Goal: Task Accomplishment & Management: Use online tool/utility

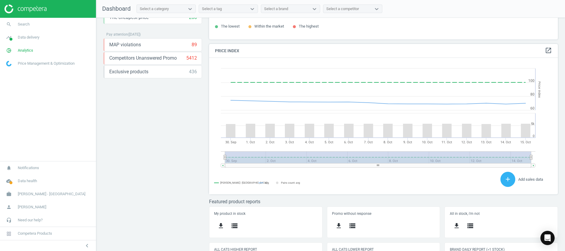
scroll to position [162, 0]
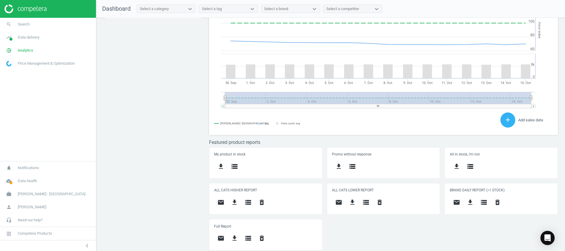
click at [26, 9] on img at bounding box center [25, 8] width 42 height 9
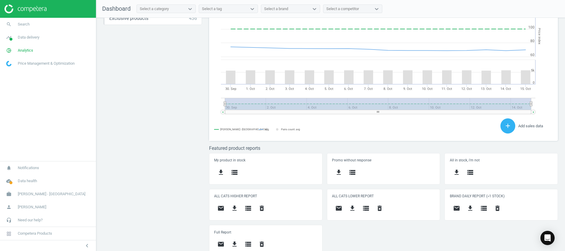
scroll to position [162, 0]
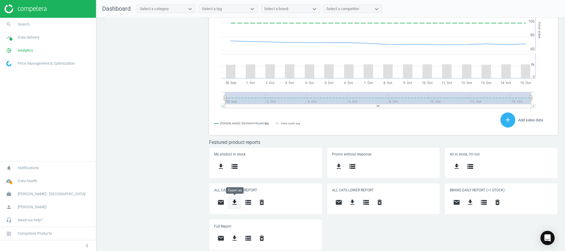
click at [236, 205] on icon "get_app" at bounding box center [234, 201] width 7 height 7
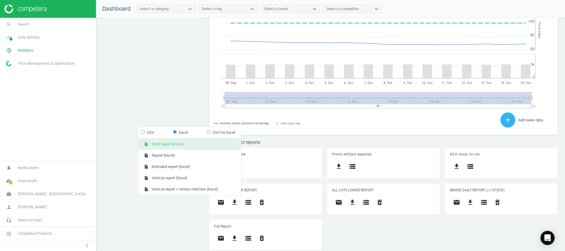
click at [189, 143] on button "insert_drive_file Short report (Excel)" at bounding box center [189, 143] width 103 height 11
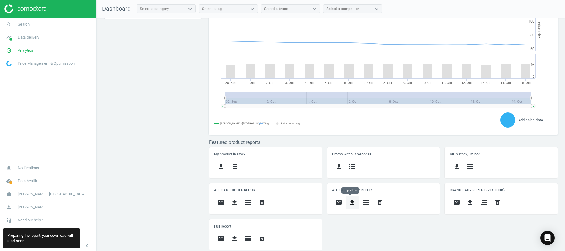
click at [356, 203] on button "get_app" at bounding box center [353, 202] width 14 height 14
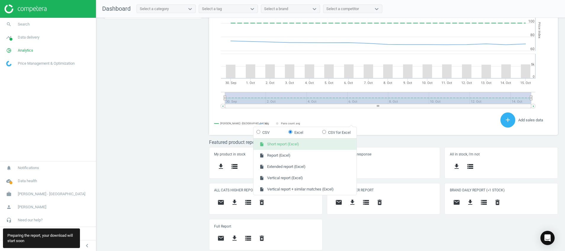
click at [334, 145] on button "insert_drive_file Short report (Excel)" at bounding box center [304, 143] width 103 height 11
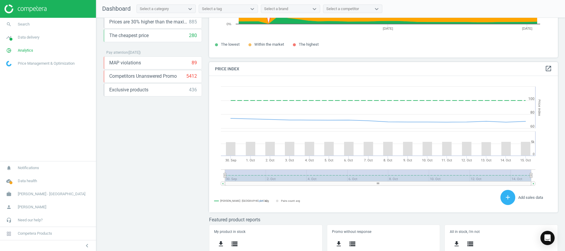
scroll to position [0, 0]
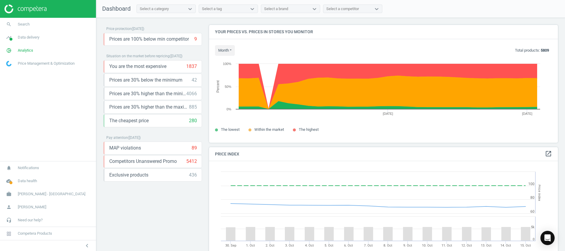
click at [22, 9] on img at bounding box center [25, 8] width 42 height 9
drag, startPoint x: 8, startPoint y: 48, endPoint x: 9, endPoint y: 51, distance: 3.2
click at [8, 48] on icon "pie_chart_outlined" at bounding box center [8, 50] width 11 height 11
click at [13, 72] on span "Products" at bounding box center [14, 72] width 14 height 5
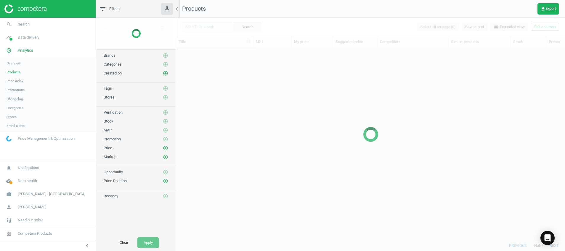
scroll to position [178, 382]
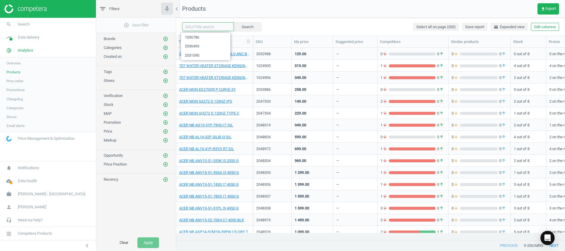
click at [200, 27] on input "text" at bounding box center [208, 26] width 52 height 9
paste input "1036786"
type input "1036786"
click at [247, 27] on button "Search" at bounding box center [247, 26] width 28 height 9
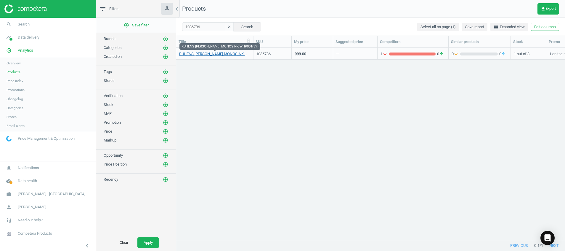
click at [205, 56] on link "RUHENS W.PURI MONOSINK WHP001(3Y)" at bounding box center [214, 53] width 71 height 5
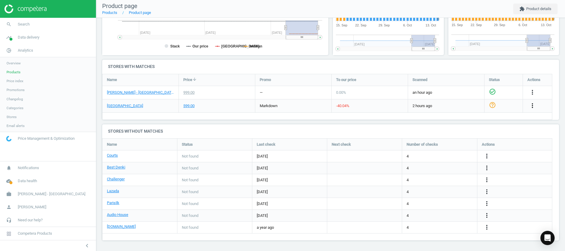
click at [533, 105] on icon "more_vert" at bounding box center [532, 105] width 7 height 7
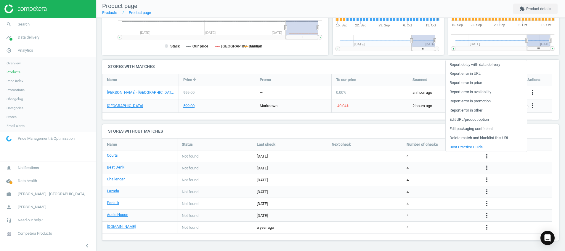
click at [346, 65] on h4 "Stores with matches" at bounding box center [330, 67] width 457 height 14
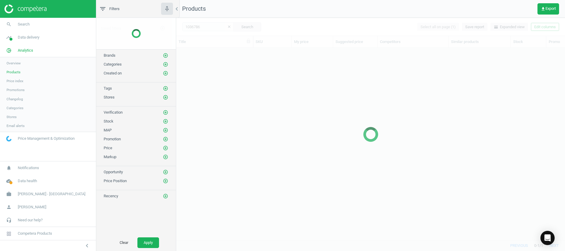
scroll to position [178, 382]
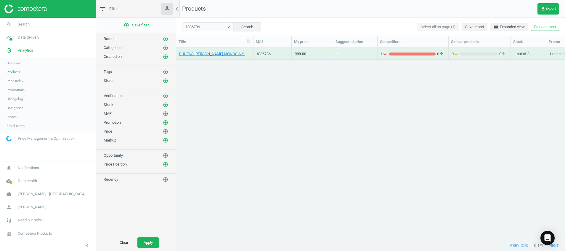
click at [227, 25] on icon "clear" at bounding box center [229, 27] width 4 height 4
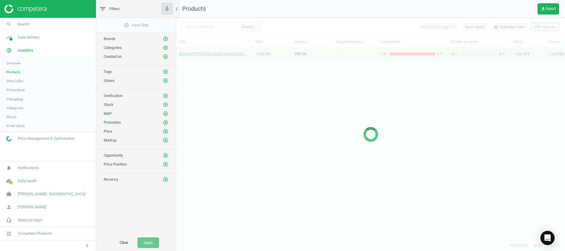
click at [199, 28] on div at bounding box center [370, 134] width 389 height 233
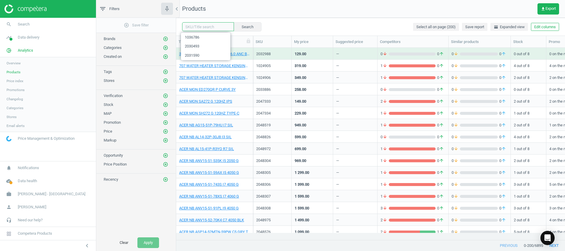
click at [196, 27] on input "text" at bounding box center [208, 26] width 52 height 9
paste input "1036768"
type input "1036768"
click at [246, 26] on button "Search" at bounding box center [247, 26] width 28 height 9
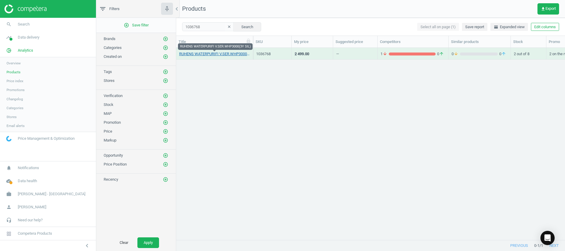
click at [213, 55] on link "RUHENS WATERPURIFI V.SER.WHP3000(3Y SIL)" at bounding box center [214, 53] width 71 height 5
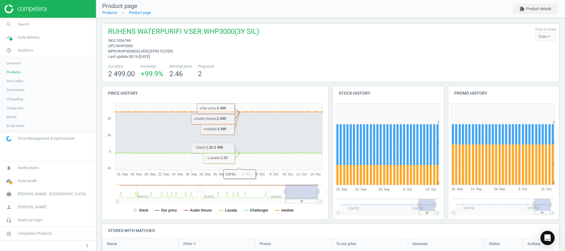
click at [28, 10] on img at bounding box center [25, 8] width 42 height 9
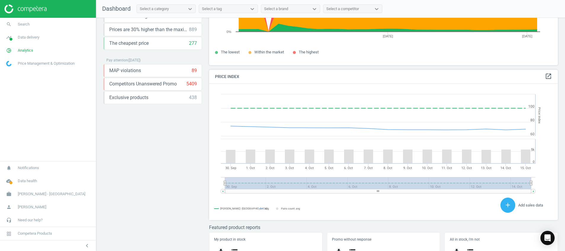
scroll to position [162, 0]
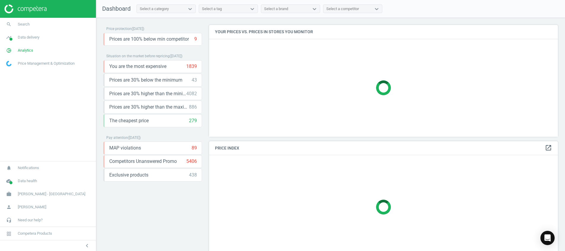
click at [194, 192] on div "Price protection ( [DATE] ) Prices are 100% below min competitor 9 keyboard_arr…" at bounding box center [153, 109] width 106 height 169
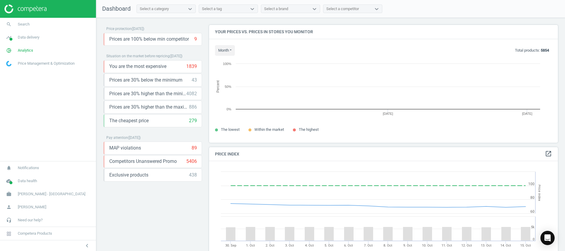
scroll to position [131, 356]
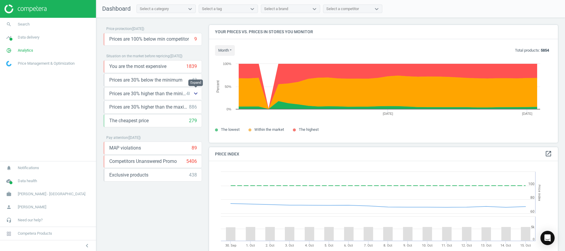
click at [195, 96] on icon "keyboard_arrow_down" at bounding box center [195, 93] width 7 height 7
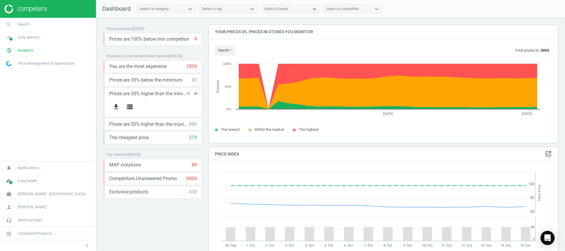
click at [195, 96] on icon "keyboard_arrow_up" at bounding box center [195, 93] width 7 height 7
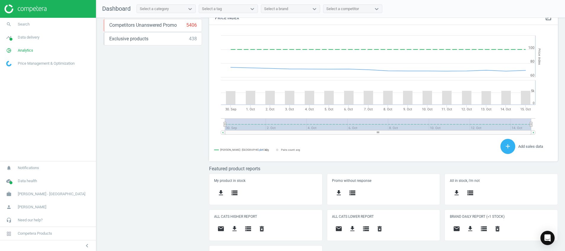
scroll to position [162, 0]
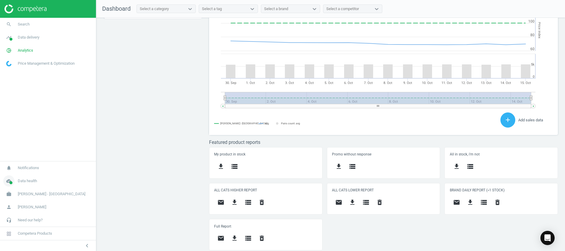
click at [6, 181] on icon "cloud_done" at bounding box center [8, 180] width 11 height 11
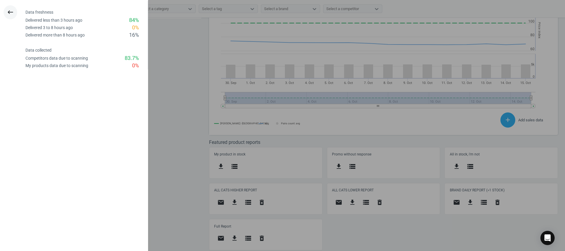
click at [8, 10] on icon "keyboard_backspace" at bounding box center [10, 12] width 7 height 7
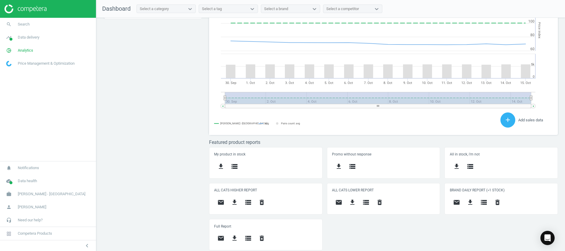
scroll to position [0, 0]
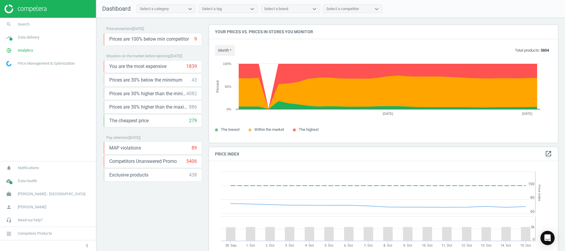
click at [25, 11] on img at bounding box center [25, 8] width 42 height 9
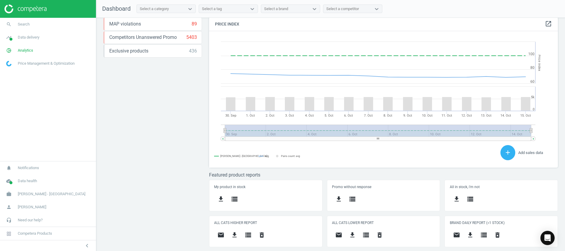
scroll to position [150, 356]
click at [167, 191] on div "Price protection ( 15.10.25 ) Prices are 100% below min competitor 7 keyboard_a…" at bounding box center [330, 136] width 469 height 236
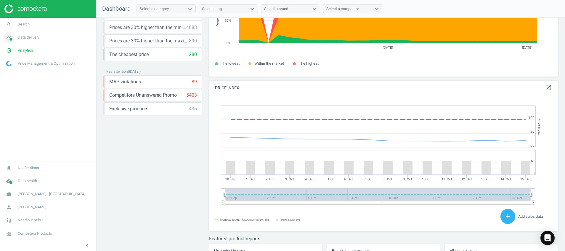
scroll to position [29, 0]
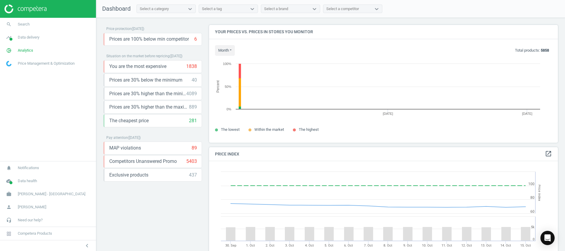
scroll to position [131, 356]
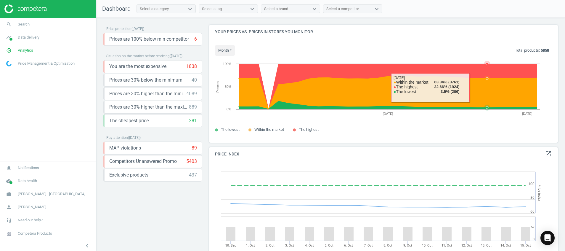
click at [487, 86] on icon at bounding box center [388, 92] width 298 height 33
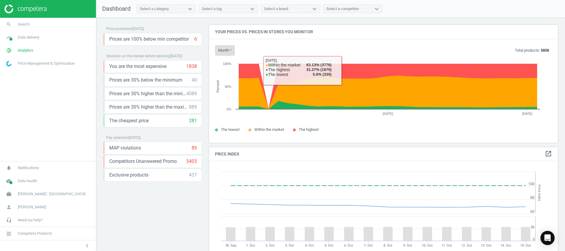
click at [223, 51] on button "month" at bounding box center [225, 50] width 20 height 11
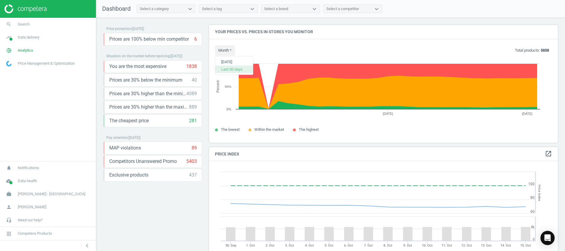
click at [237, 68] on button "Last 30 days" at bounding box center [234, 68] width 38 height 7
click at [225, 52] on button "month" at bounding box center [225, 50] width 20 height 11
click at [235, 62] on button "[DATE]" at bounding box center [234, 61] width 38 height 7
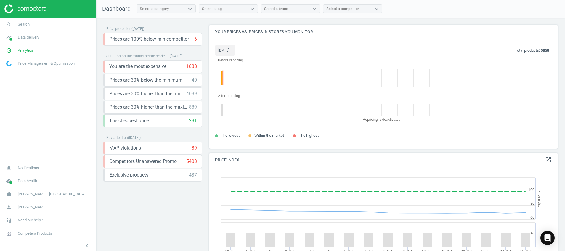
scroll to position [137, 356]
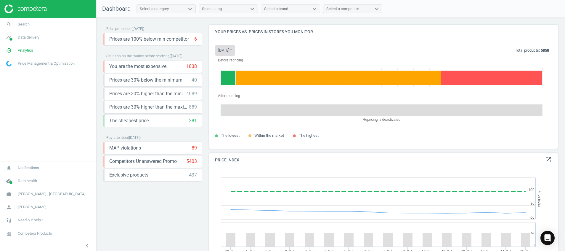
click at [226, 52] on button "today" at bounding box center [225, 50] width 20 height 11
click at [241, 72] on button "Last 30 days" at bounding box center [234, 68] width 38 height 7
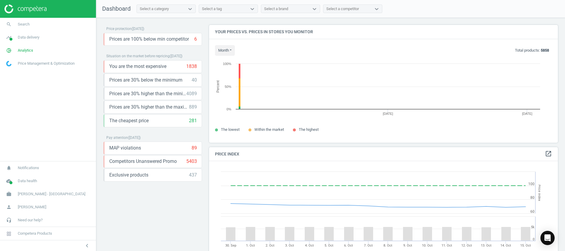
scroll to position [131, 356]
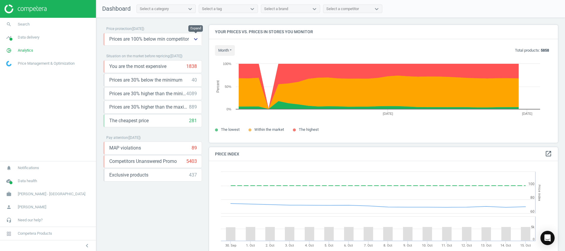
click at [193, 38] on icon "keyboard_arrow_down" at bounding box center [195, 39] width 7 height 7
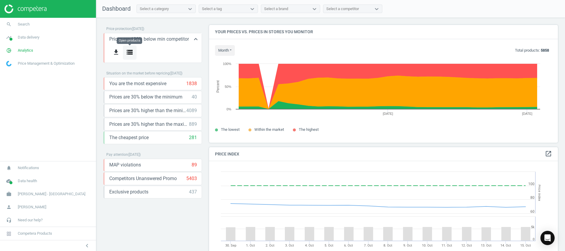
click at [128, 53] on icon "storage" at bounding box center [129, 52] width 7 height 7
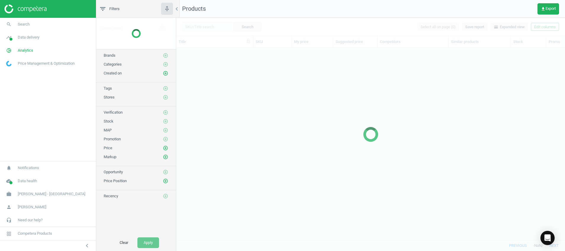
scroll to position [178, 382]
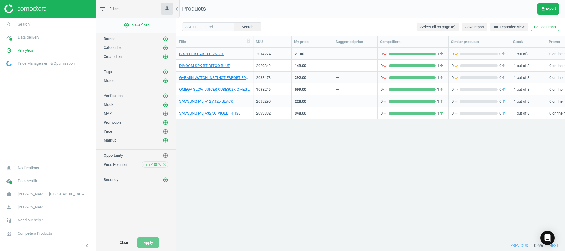
click at [45, 6] on img at bounding box center [25, 8] width 42 height 9
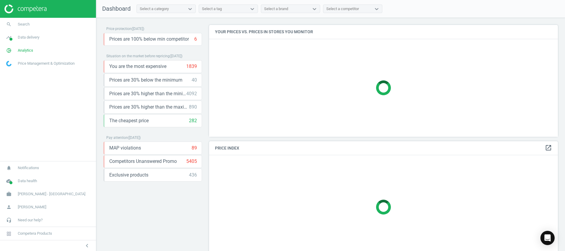
click at [192, 208] on div "Price protection ( [DATE] ) Prices are 100% below min competitor 6 keyboard_arr…" at bounding box center [152, 135] width 99 height 221
click at [195, 159] on icon "keyboard_arrow_down" at bounding box center [195, 161] width 7 height 7
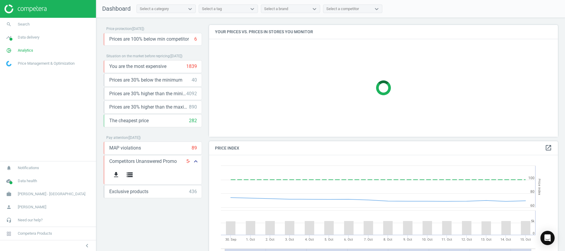
scroll to position [150, 356]
click at [131, 176] on icon "storage" at bounding box center [129, 174] width 7 height 7
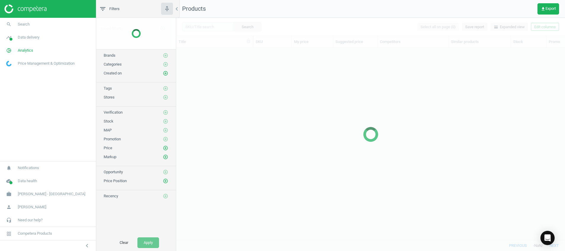
scroll to position [178, 382]
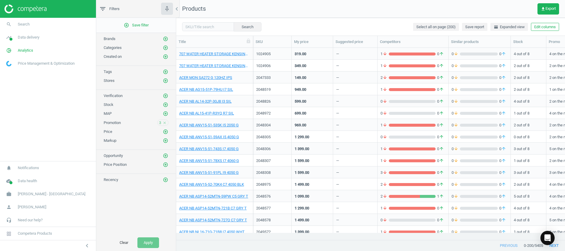
click at [35, 8] on img at bounding box center [25, 8] width 42 height 9
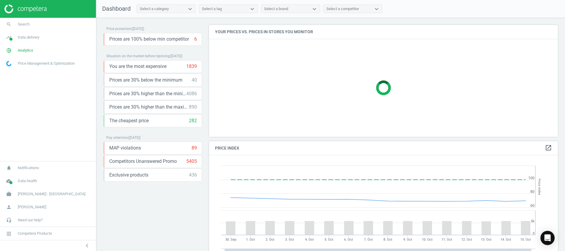
scroll to position [131, 356]
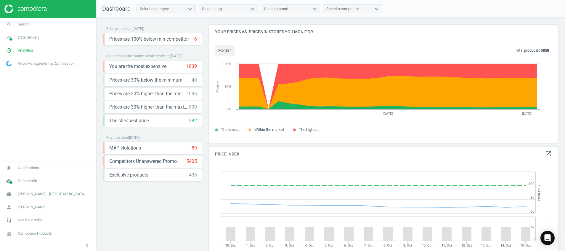
click at [136, 218] on div "Price protection ( 15.10.25 ) Prices are 100% below min competitor 6 keyboard_a…" at bounding box center [152, 135] width 99 height 221
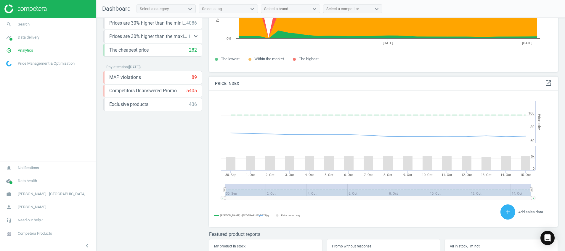
scroll to position [162, 0]
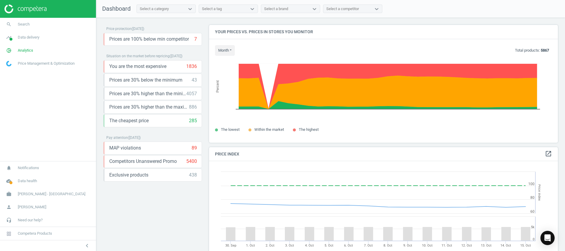
scroll to position [150, 356]
click at [39, 7] on img at bounding box center [25, 8] width 42 height 9
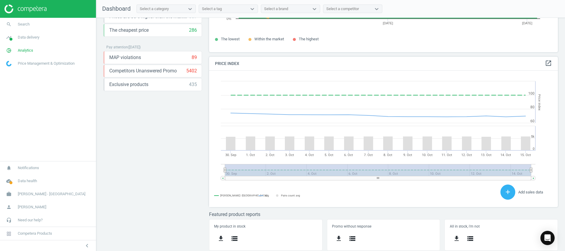
scroll to position [162, 0]
